Goal: Communication & Community: Answer question/provide support

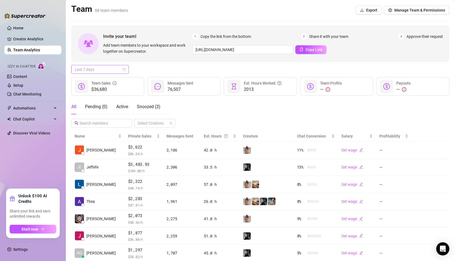
click at [97, 71] on span "Last 7 days" at bounding box center [100, 69] width 51 height 8
click at [153, 119] on div at bounding box center [151, 123] width 33 height 8
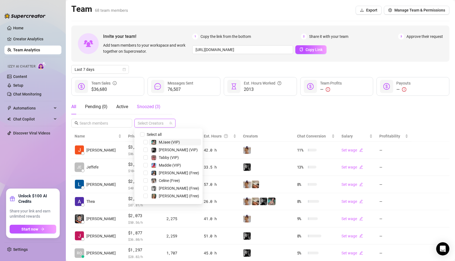
click at [150, 107] on span "Snoozed ( 3 )" at bounding box center [149, 106] width 24 height 5
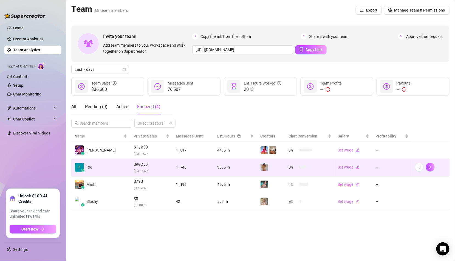
click at [99, 170] on td "z Rik" at bounding box center [100, 167] width 59 height 17
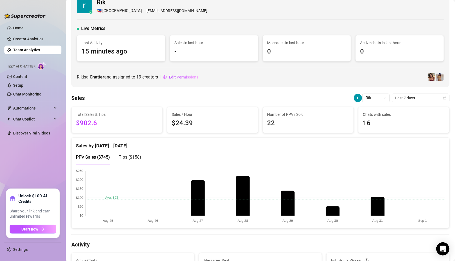
scroll to position [26, 0]
